Goal: Navigation & Orientation: Find specific page/section

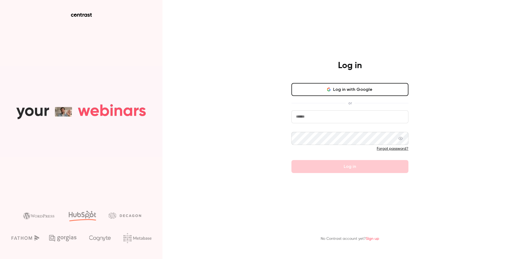
click at [312, 116] on input "email" at bounding box center [349, 116] width 117 height 13
type input "**********"
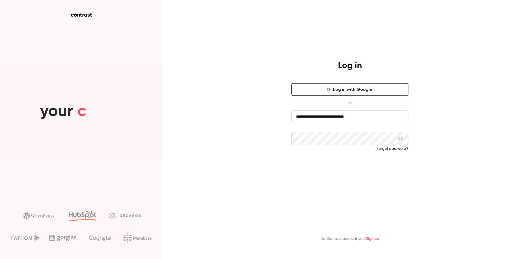
click at [333, 166] on button "Log in" at bounding box center [349, 166] width 117 height 13
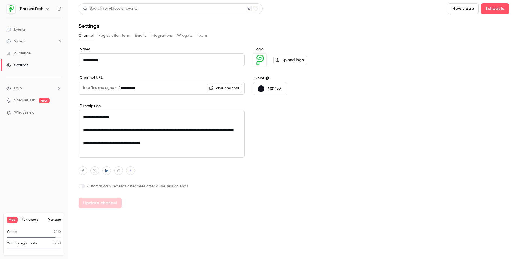
click at [120, 38] on button "Registration form" at bounding box center [114, 35] width 32 height 9
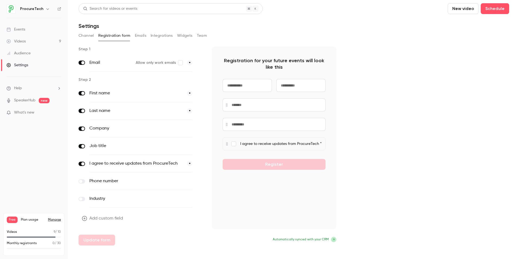
click at [142, 36] on button "Emails" at bounding box center [140, 35] width 11 height 9
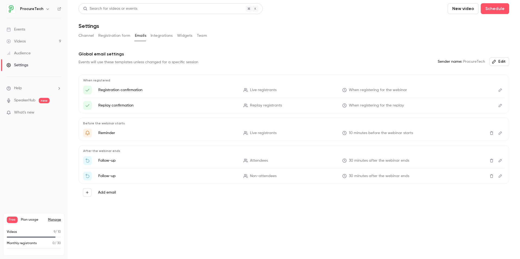
click at [156, 37] on button "Integrations" at bounding box center [161, 35] width 22 height 9
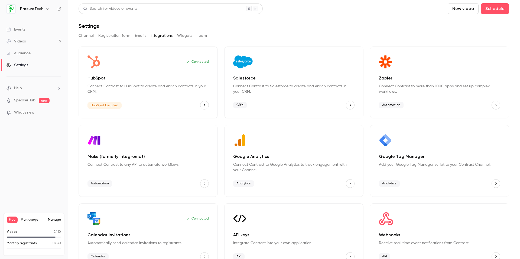
click at [177, 38] on button "Widgets" at bounding box center [184, 35] width 15 height 9
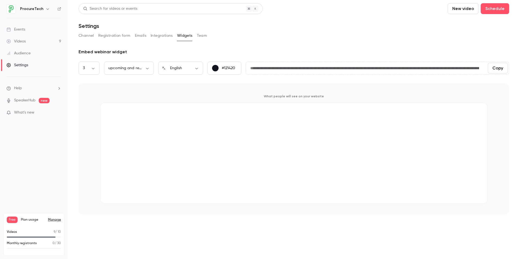
click at [202, 35] on button "Team" at bounding box center [202, 35] width 10 height 9
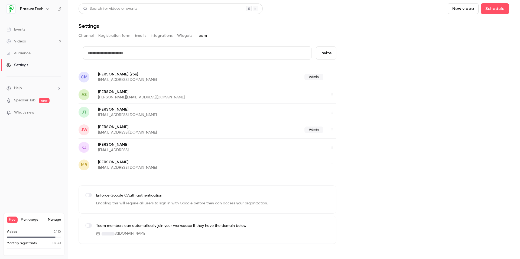
click at [38, 42] on link "Videos 9" at bounding box center [34, 41] width 68 height 12
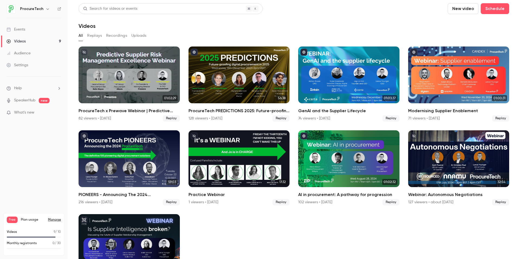
click at [29, 27] on link "Events" at bounding box center [34, 30] width 68 height 12
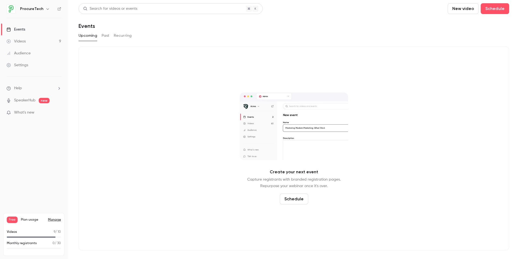
click at [105, 38] on button "Past" at bounding box center [105, 35] width 8 height 9
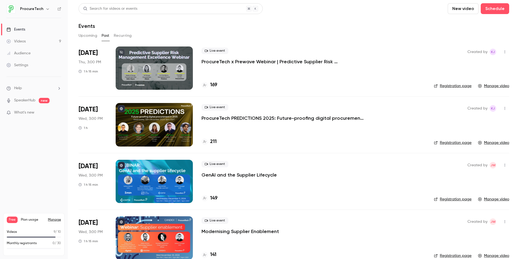
click at [157, 68] on div at bounding box center [154, 68] width 77 height 43
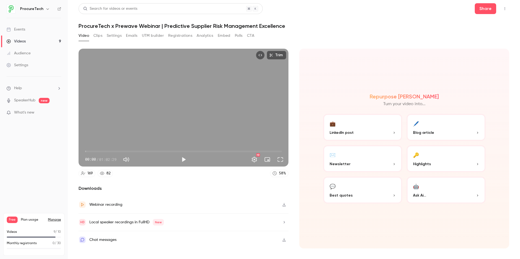
click at [111, 30] on div "Search for videos or events Share ProcureTech x Prewave Webinar | Predictive Su…" at bounding box center [293, 129] width 430 height 253
click at [113, 36] on button "Settings" at bounding box center [114, 35] width 15 height 9
